Goal: Task Accomplishment & Management: Manage account settings

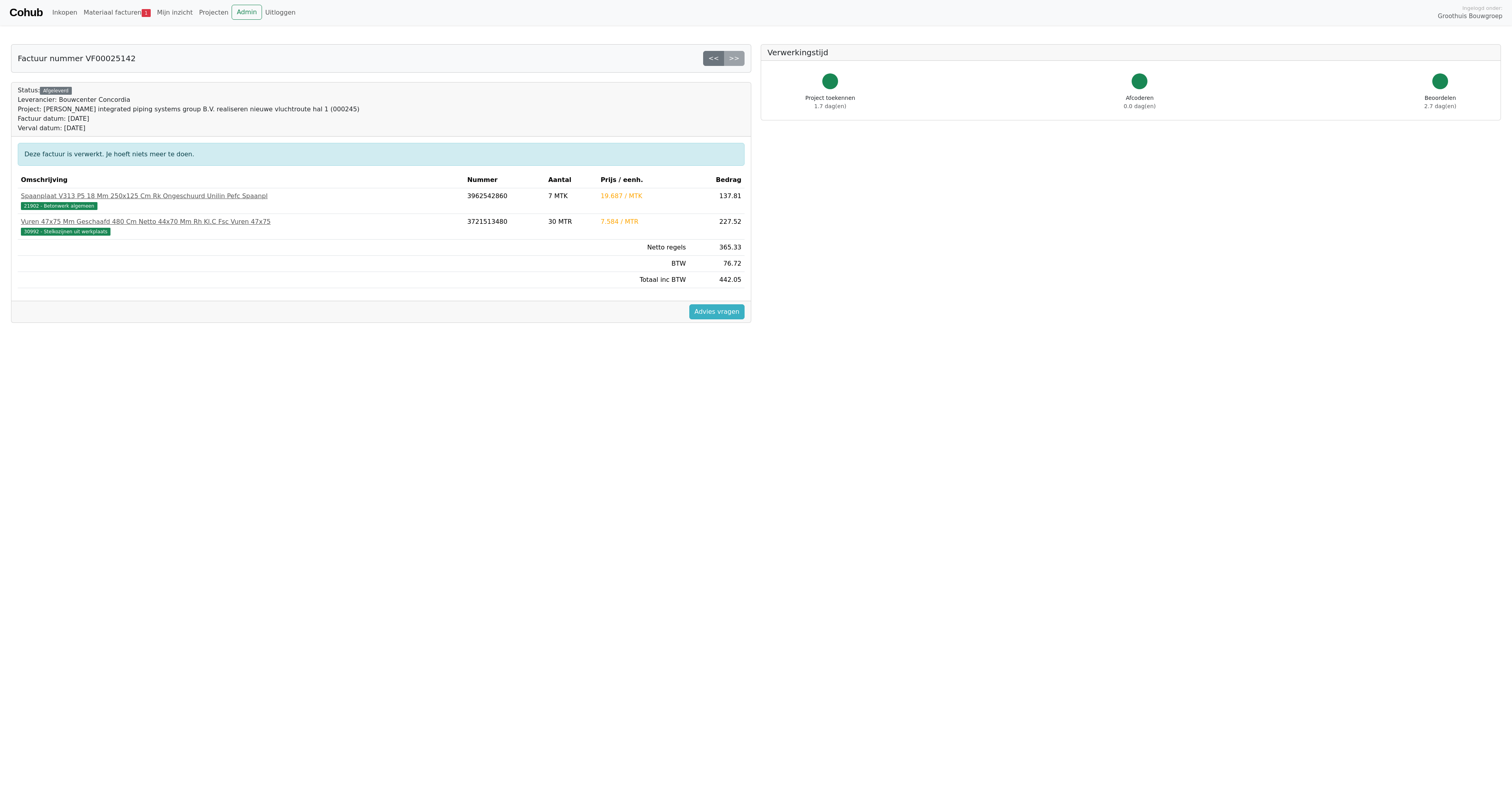
click at [717, 315] on link "Advies vragen" at bounding box center [717, 312] width 55 height 15
click at [717, 61] on link "<<" at bounding box center [714, 59] width 21 height 15
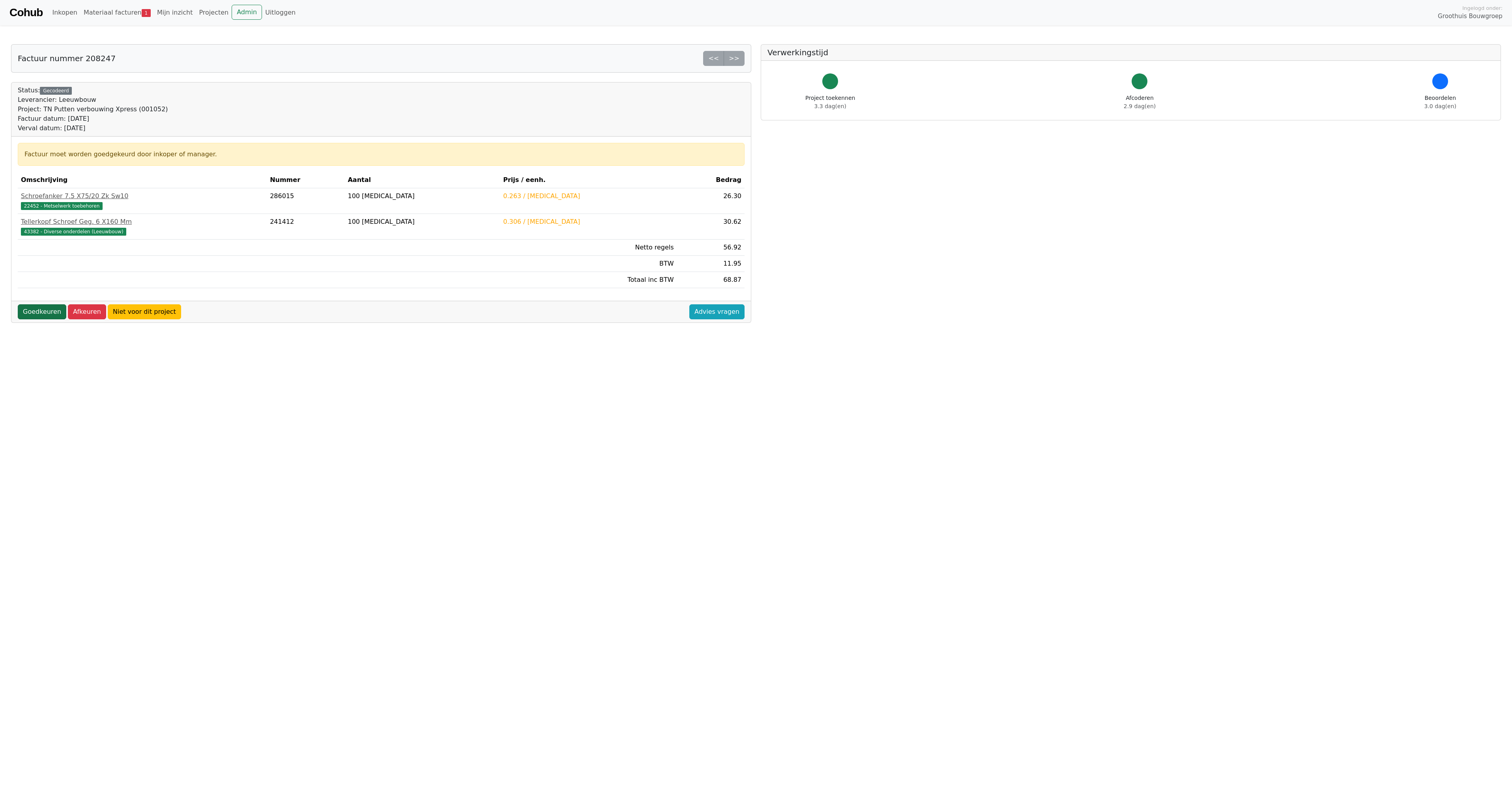
click at [36, 312] on link "Goedkeuren" at bounding box center [42, 312] width 49 height 15
